Goal: Information Seeking & Learning: Learn about a topic

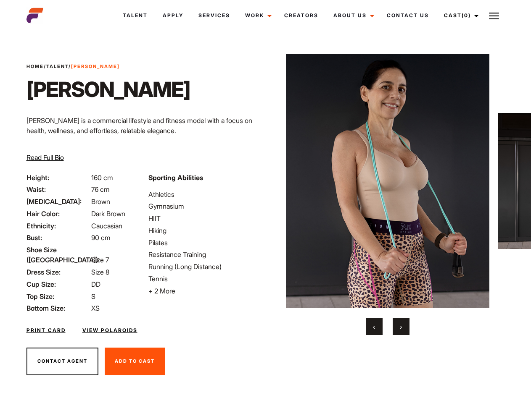
click at [458, 16] on link "Cast (0)" at bounding box center [459, 15] width 47 height 23
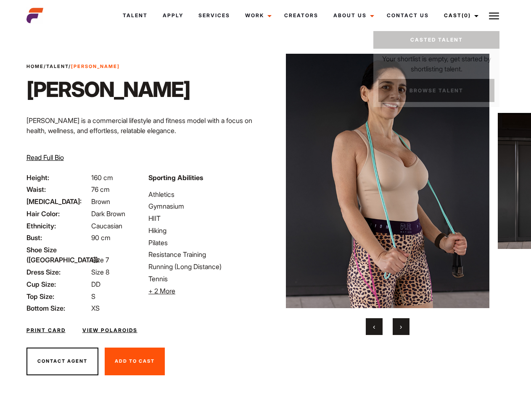
click at [494, 16] on img at bounding box center [494, 16] width 10 height 10
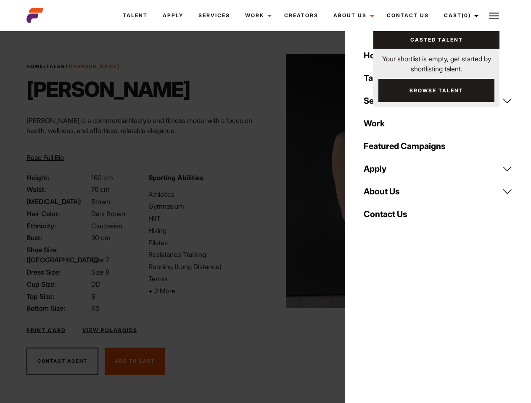
click at [204, 291] on li "+ 2 More Hide More" at bounding box center [204, 291] width 112 height 10
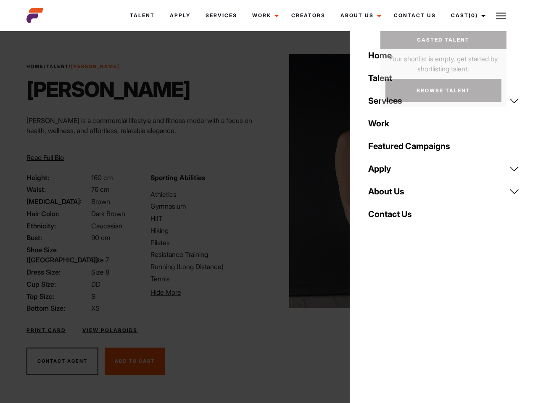
click at [387, 195] on img at bounding box center [391, 181] width 204 height 255
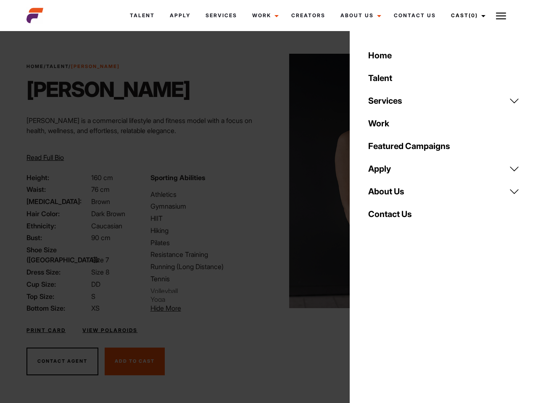
click at [265, 181] on div "Sporting Abilities Athletics Gymnasium HIIT Hiking Pilates Resistance Training …" at bounding box center [207, 243] width 124 height 141
click at [374, 327] on div "Home Talent Services Talent Casting Photography Videography Creative Hair and M…" at bounding box center [444, 201] width 188 height 403
click at [401, 327] on div "Home Talent Services Talent Casting Photography Videography Creative Hair and M…" at bounding box center [444, 201] width 188 height 403
